Goal: Task Accomplishment & Management: Manage account settings

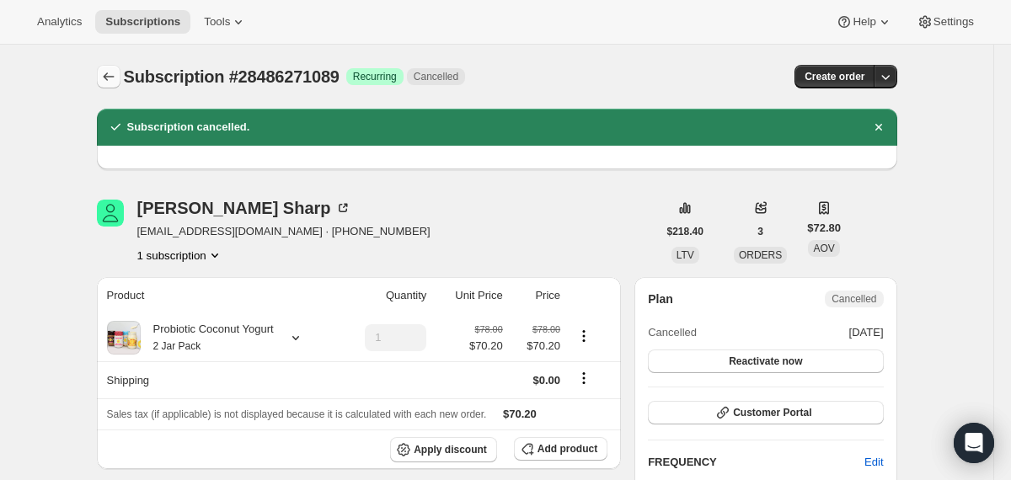
click at [105, 78] on icon "Subscriptions" at bounding box center [108, 76] width 17 height 17
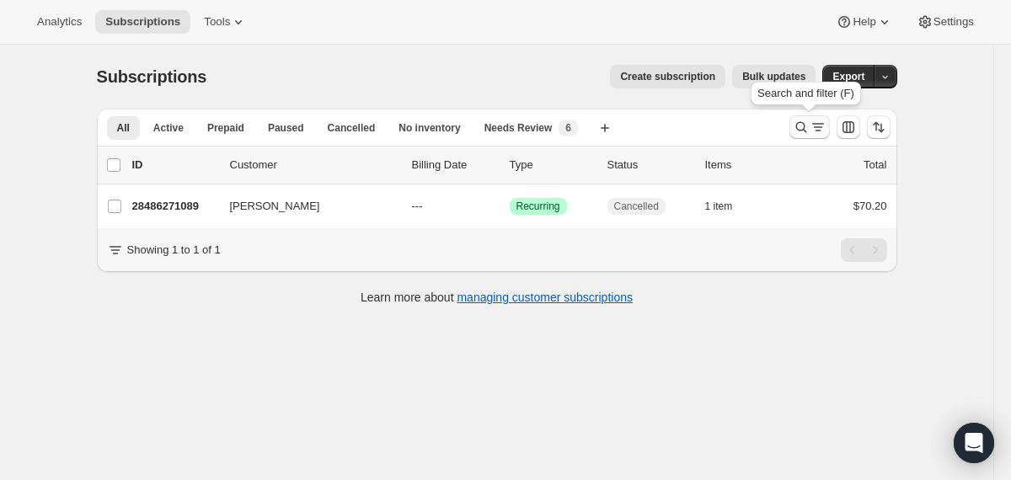
click at [798, 130] on icon "Search and filter results" at bounding box center [801, 127] width 17 height 17
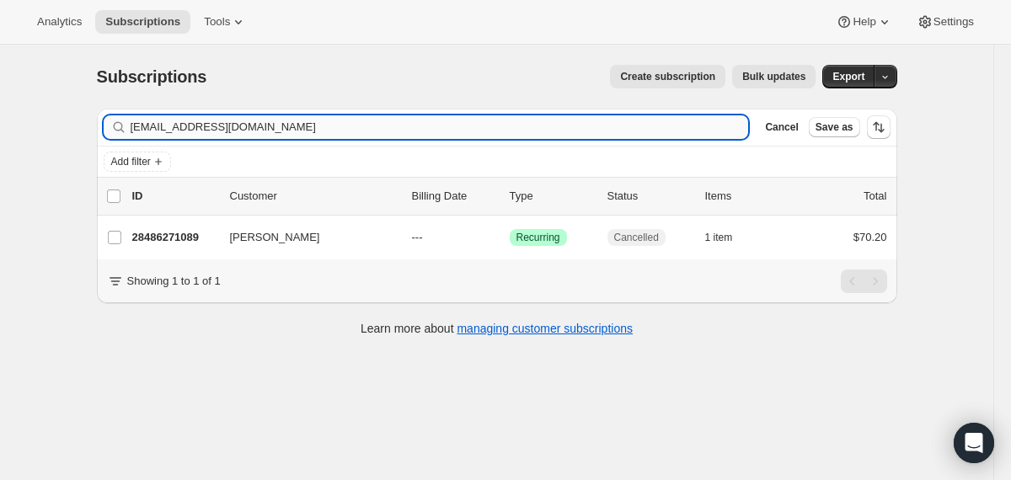
click at [648, 130] on input "[EMAIL_ADDRESS][DOMAIN_NAME]" at bounding box center [440, 127] width 619 height 24
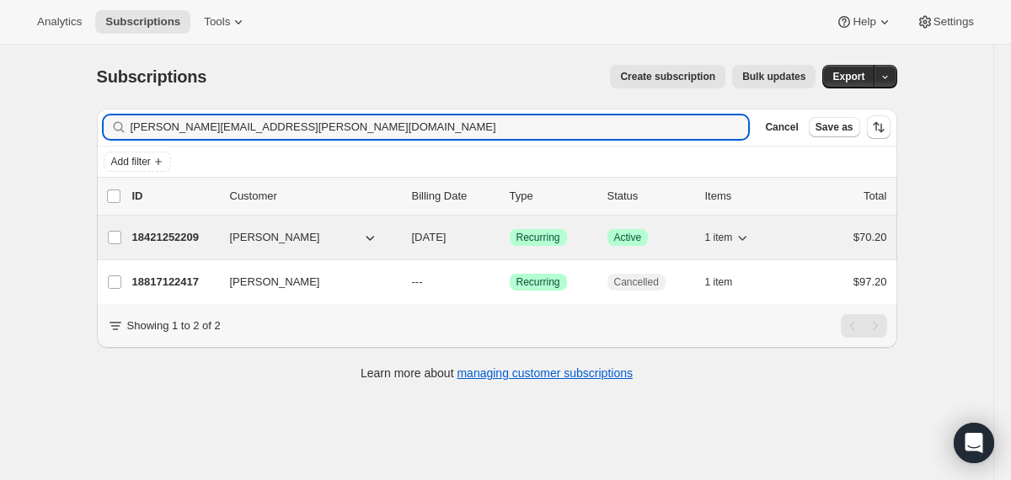
type input "[PERSON_NAME][EMAIL_ADDRESS][PERSON_NAME][DOMAIN_NAME]"
click at [402, 237] on div "18421252209 [PERSON_NAME] [DATE] Success Recurring Success Active 1 item $70.20" at bounding box center [509, 238] width 755 height 24
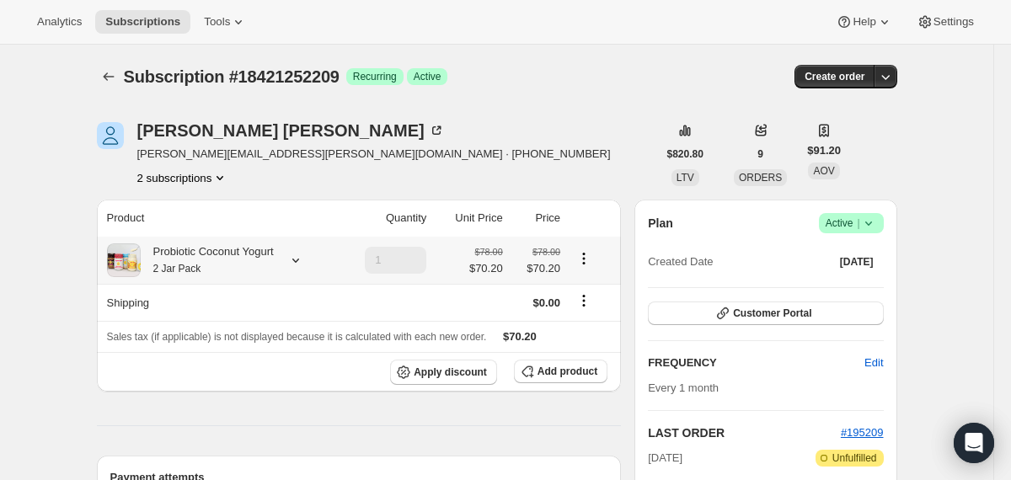
click at [299, 260] on icon at bounding box center [295, 261] width 7 height 4
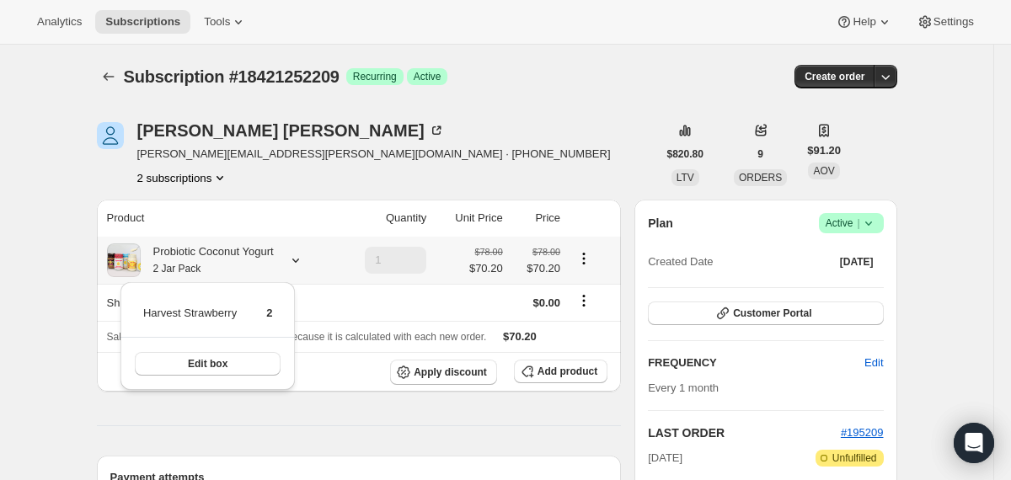
click at [299, 260] on icon at bounding box center [295, 261] width 7 height 4
